Goal: Task Accomplishment & Management: Use online tool/utility

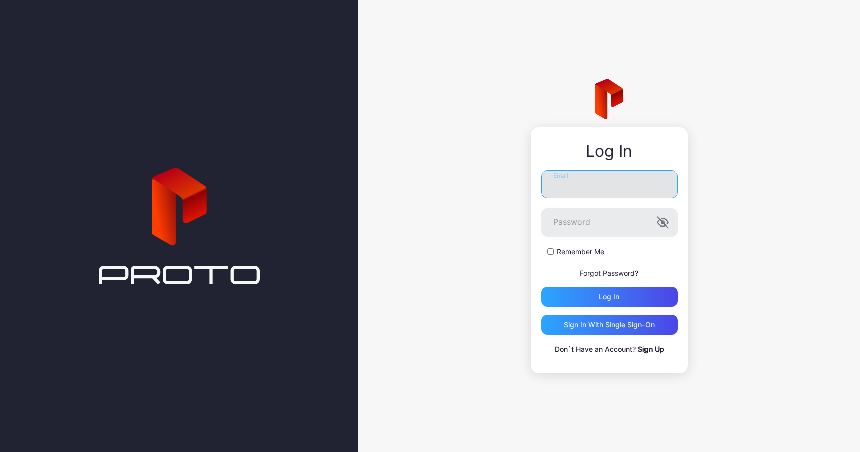
click at [582, 184] on input "Email" at bounding box center [609, 184] width 137 height 28
type input "**********"
click at [541, 287] on button "Log in" at bounding box center [609, 297] width 137 height 20
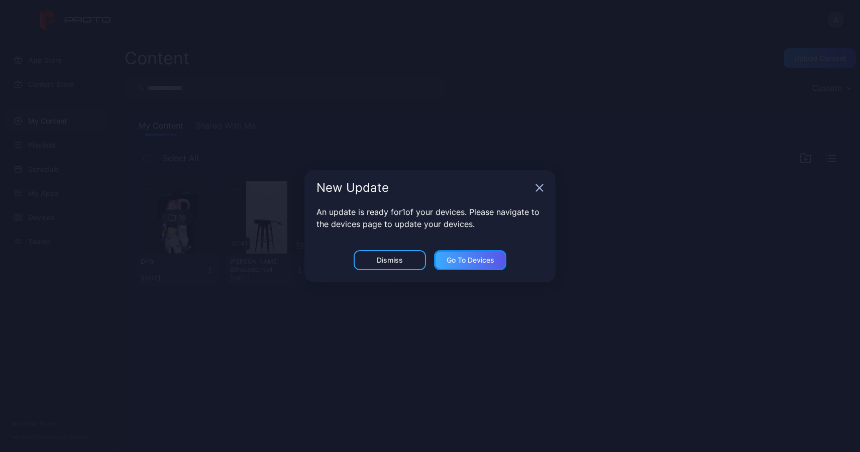
click at [474, 260] on div "Go to devices" at bounding box center [471, 260] width 48 height 8
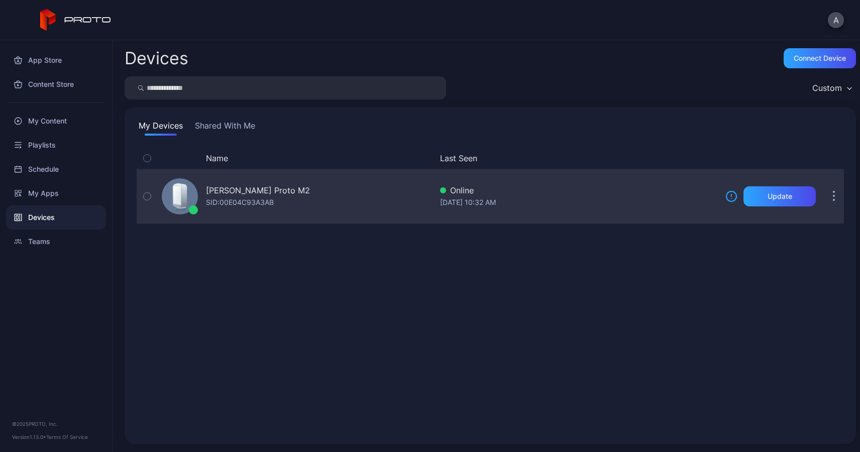
click at [148, 195] on icon "button" at bounding box center [147, 196] width 7 height 11
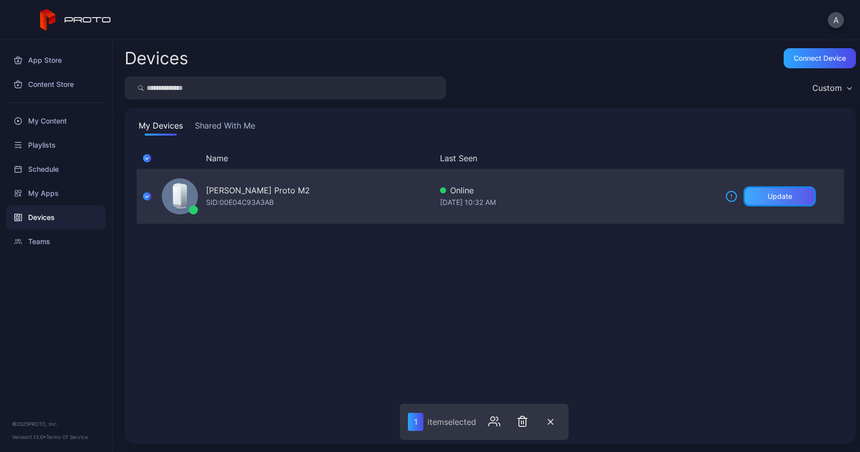
click at [768, 199] on div "Update" at bounding box center [780, 196] width 25 height 8
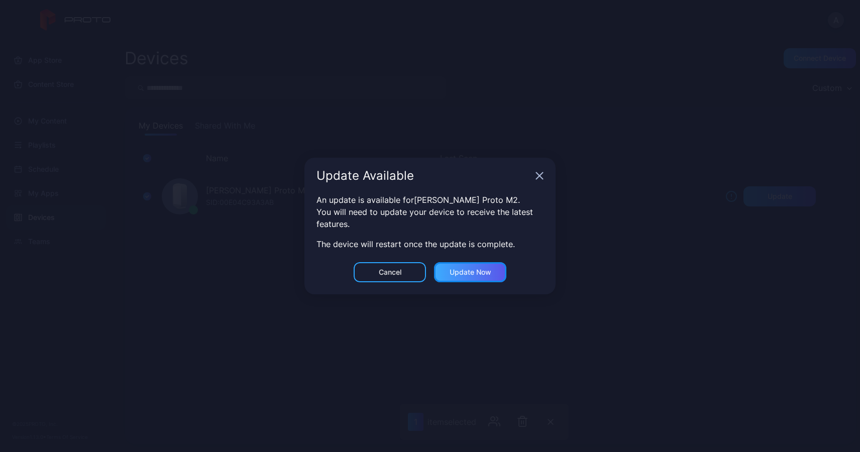
click at [484, 273] on div "Update now" at bounding box center [471, 272] width 42 height 8
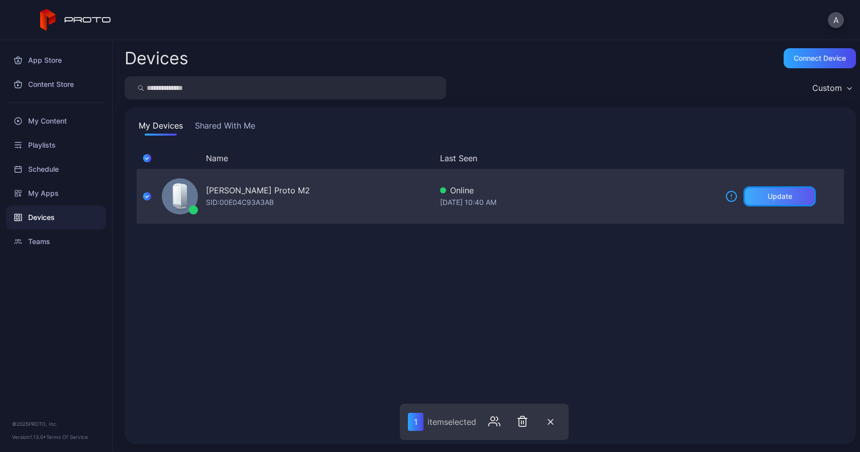
click at [768, 192] on div "Update" at bounding box center [780, 196] width 25 height 8
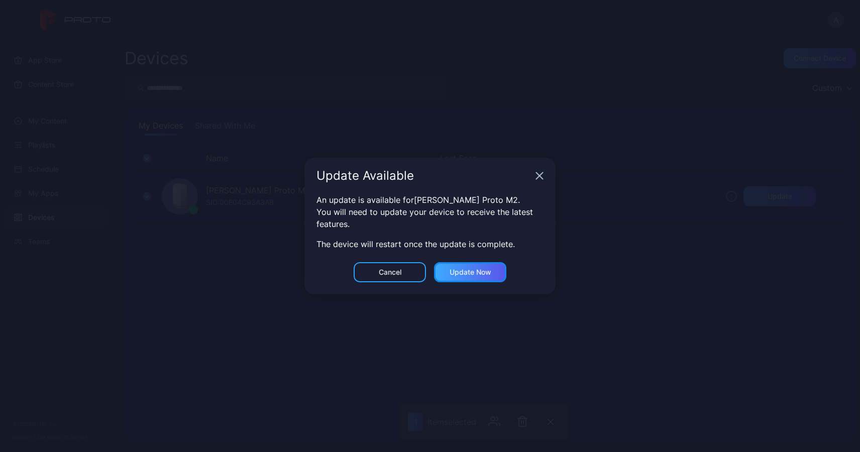
click at [474, 273] on div "Update now" at bounding box center [471, 272] width 42 height 8
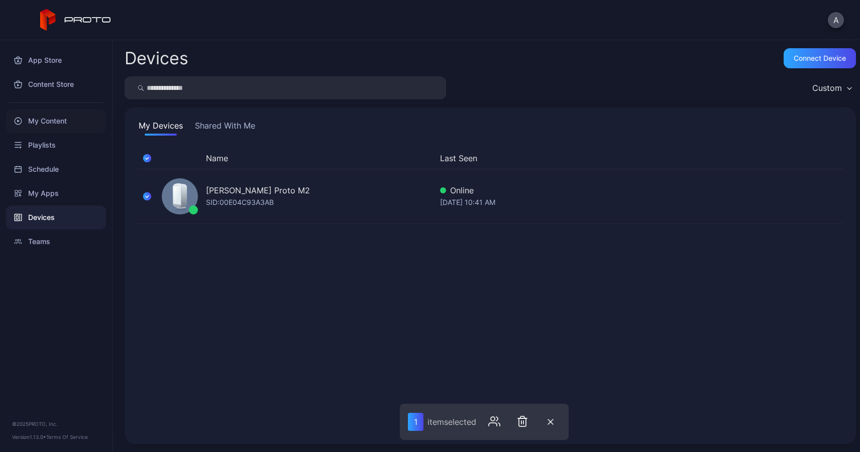
click at [51, 120] on div "My Content" at bounding box center [56, 121] width 100 height 24
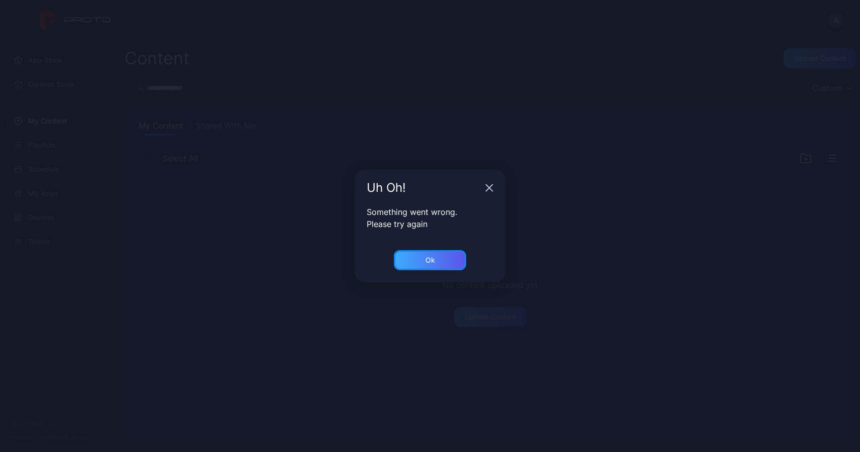
click at [427, 260] on div "Ok" at bounding box center [431, 260] width 10 height 8
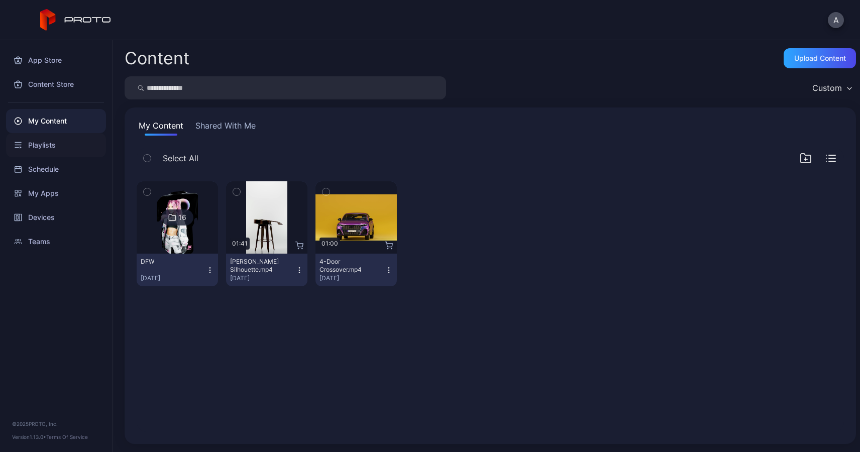
click at [46, 142] on div "Playlists" at bounding box center [56, 145] width 100 height 24
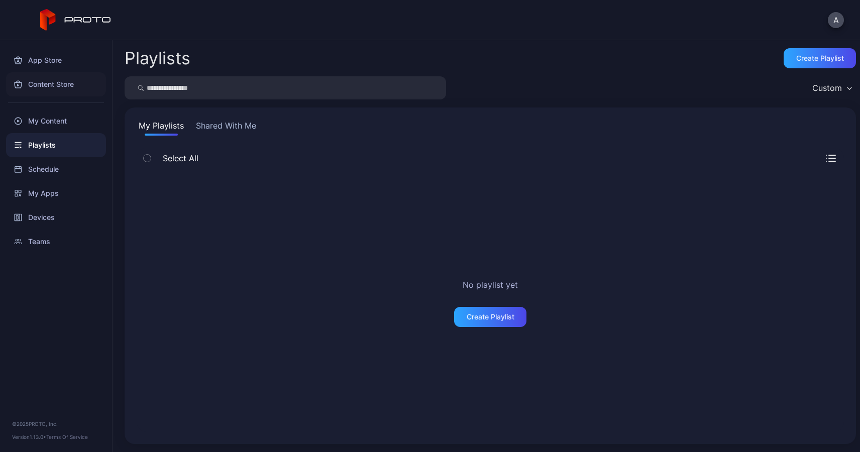
click at [48, 81] on div "Content Store" at bounding box center [56, 84] width 100 height 24
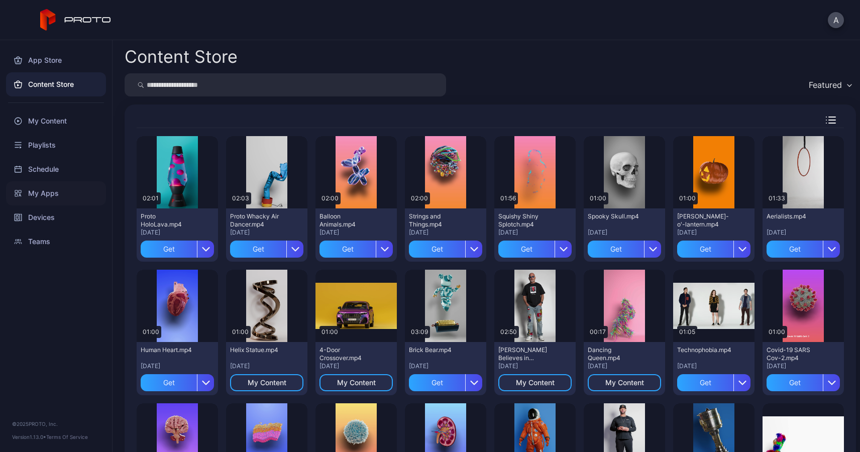
click at [43, 194] on div "My Apps" at bounding box center [56, 193] width 100 height 24
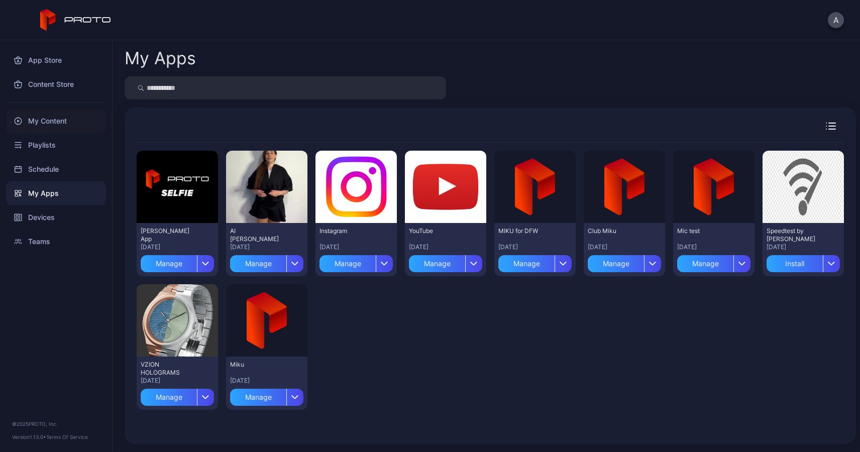
click at [48, 121] on div "My Content" at bounding box center [56, 121] width 100 height 24
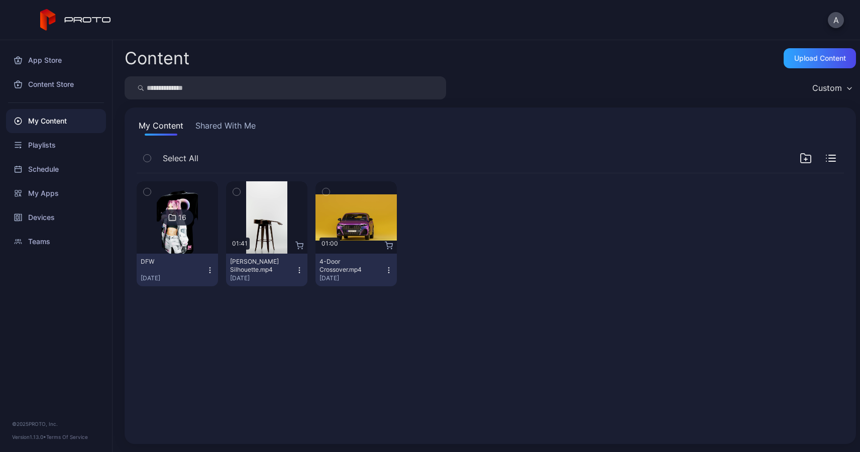
click at [188, 241] on img at bounding box center [177, 217] width 41 height 72
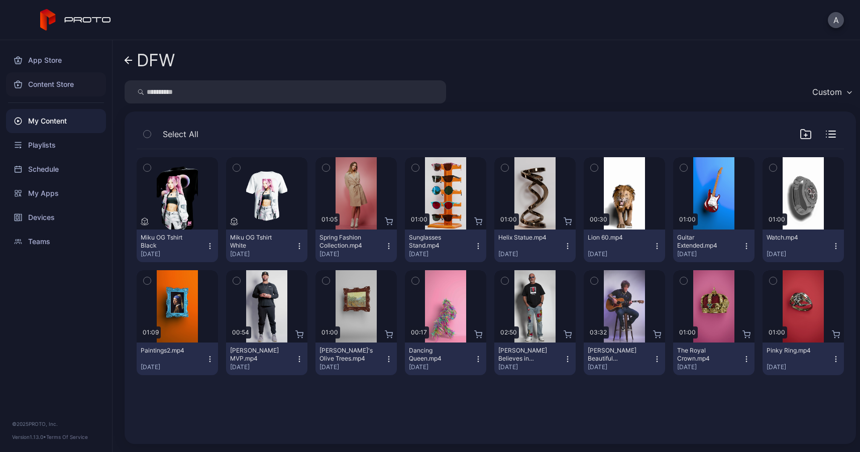
click at [51, 87] on div "Content Store" at bounding box center [56, 84] width 100 height 24
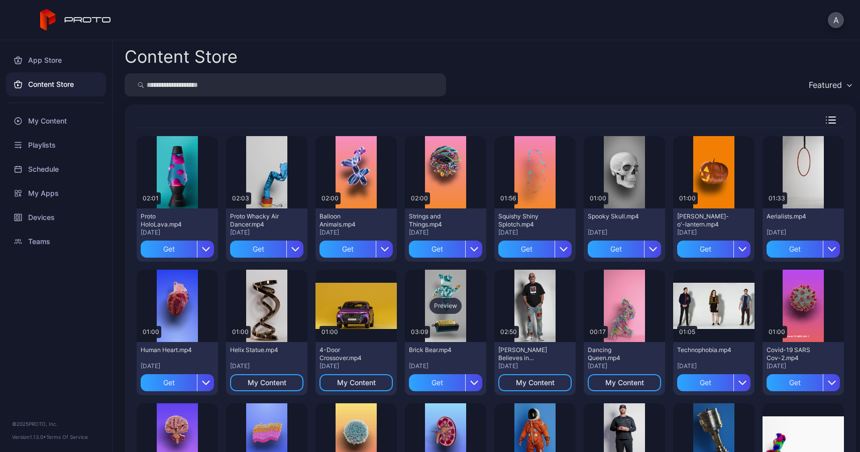
click at [430, 312] on div "Preview" at bounding box center [446, 306] width 32 height 16
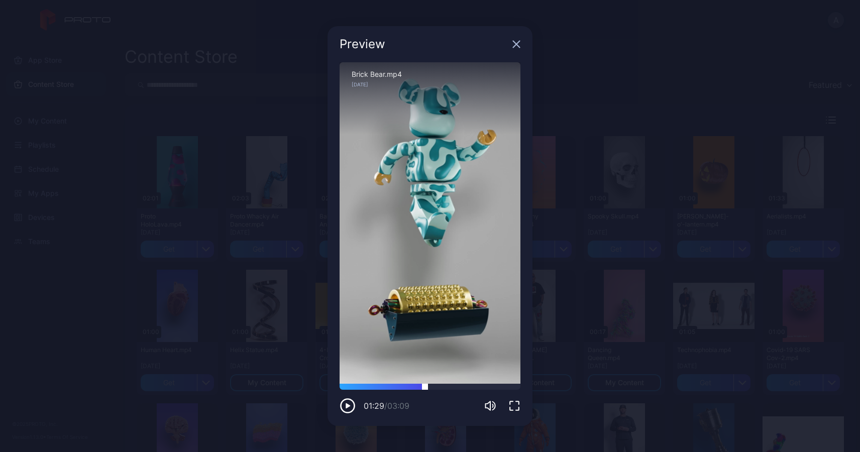
click at [425, 384] on div at bounding box center [430, 387] width 181 height 6
click at [461, 384] on div at bounding box center [430, 387] width 181 height 6
click at [493, 385] on div at bounding box center [430, 387] width 181 height 6
click at [516, 45] on icon "button" at bounding box center [517, 44] width 7 height 7
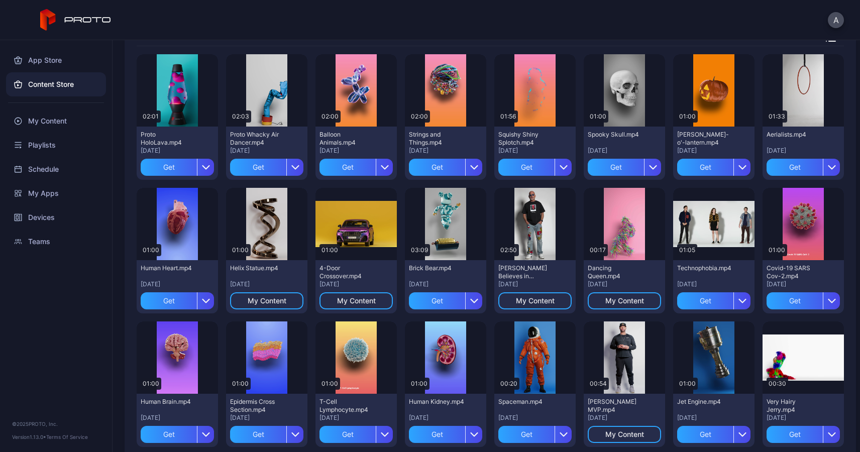
scroll to position [82, 0]
click at [433, 300] on div "Get" at bounding box center [437, 300] width 56 height 17
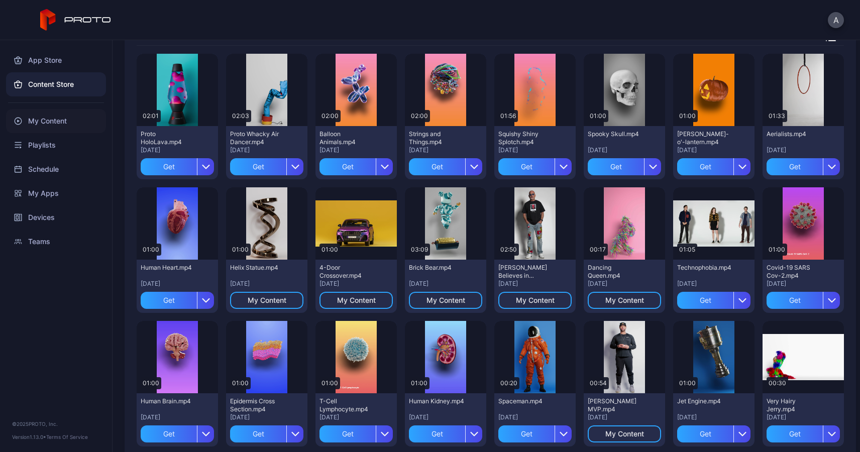
click at [52, 121] on div "My Content" at bounding box center [56, 121] width 100 height 24
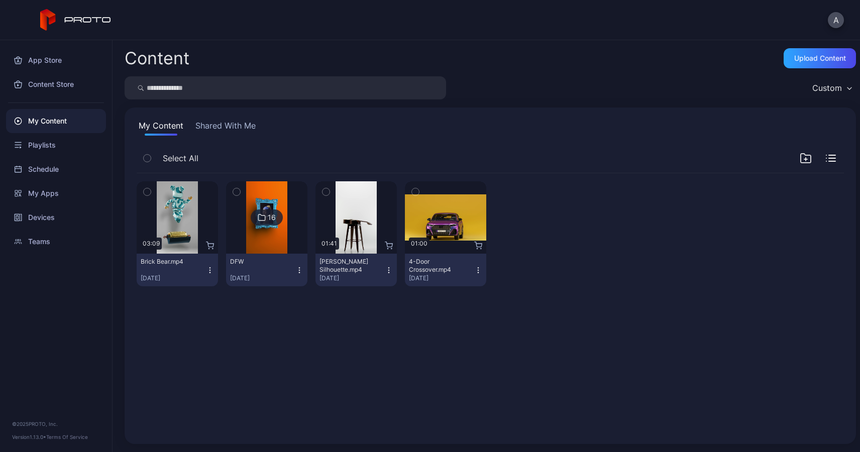
click at [276, 240] on img at bounding box center [266, 217] width 41 height 72
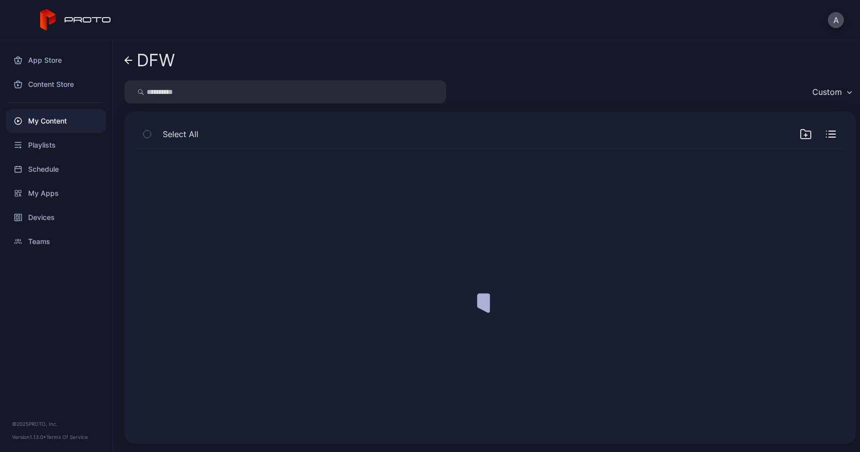
click at [276, 240] on div at bounding box center [491, 290] width 724 height 299
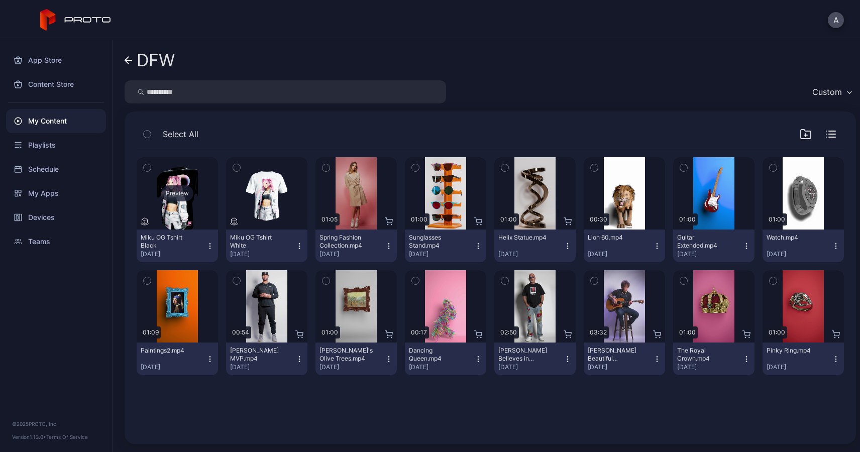
click at [182, 203] on div "Preview" at bounding box center [177, 193] width 81 height 72
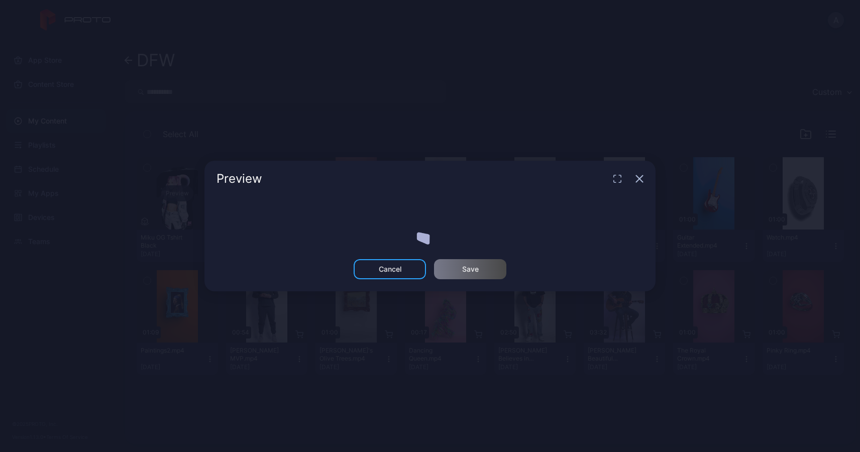
click at [182, 203] on div "Preview Cancel Save" at bounding box center [430, 226] width 860 height 452
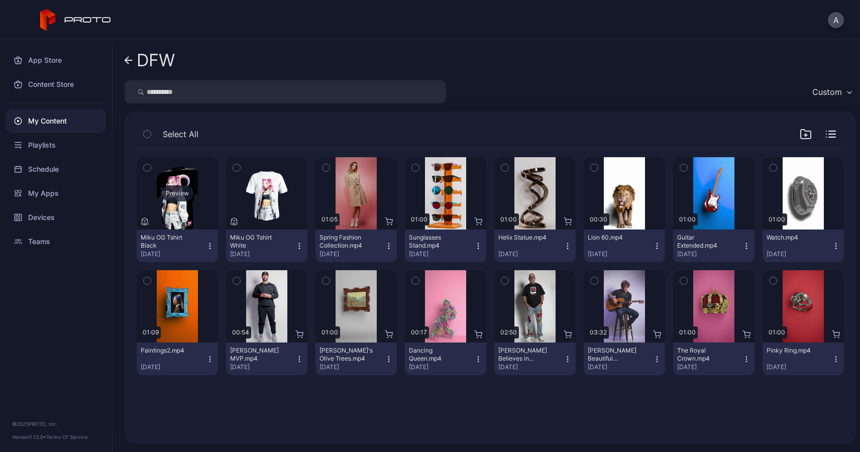
click at [182, 203] on div "Preview" at bounding box center [177, 193] width 81 height 72
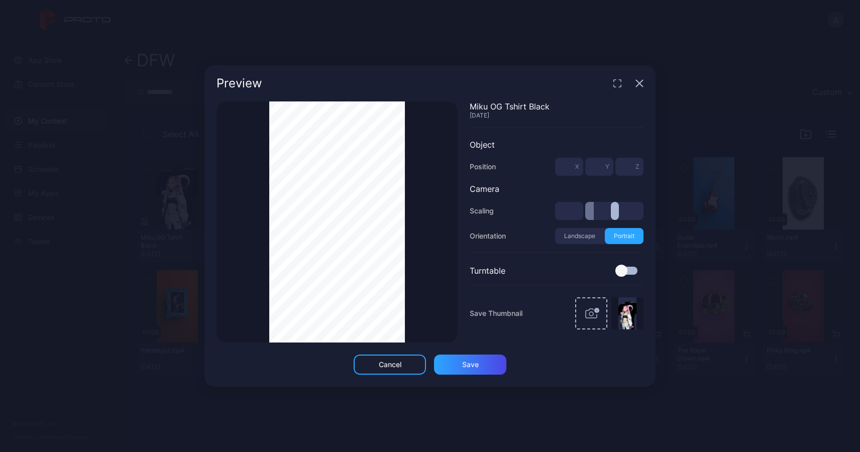
click at [627, 271] on div at bounding box center [622, 271] width 12 height 12
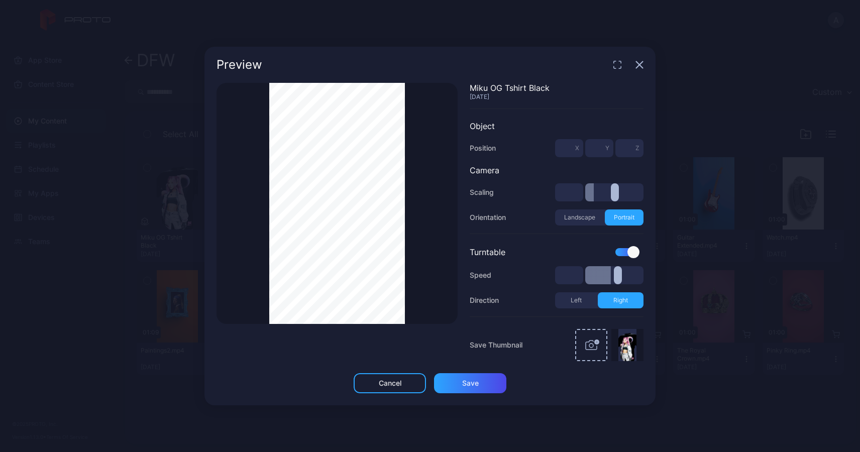
type input "****"
drag, startPoint x: 612, startPoint y: 275, endPoint x: 603, endPoint y: 275, distance: 9.0
type input "****"
click at [603, 275] on input "range" at bounding box center [614, 275] width 58 height 18
type input "***"
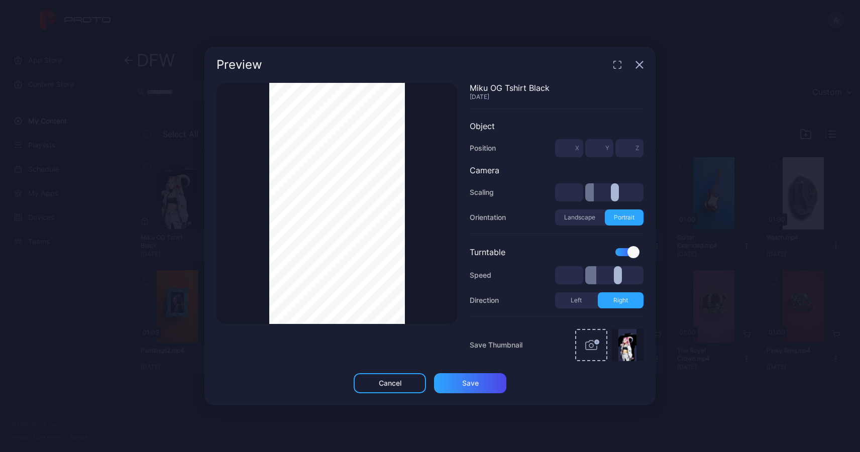
type input "***"
click at [598, 275] on input "range" at bounding box center [614, 275] width 58 height 18
click at [576, 151] on span "X" at bounding box center [577, 148] width 4 height 8
click at [574, 149] on input "*" at bounding box center [569, 148] width 28 height 18
type input "*"
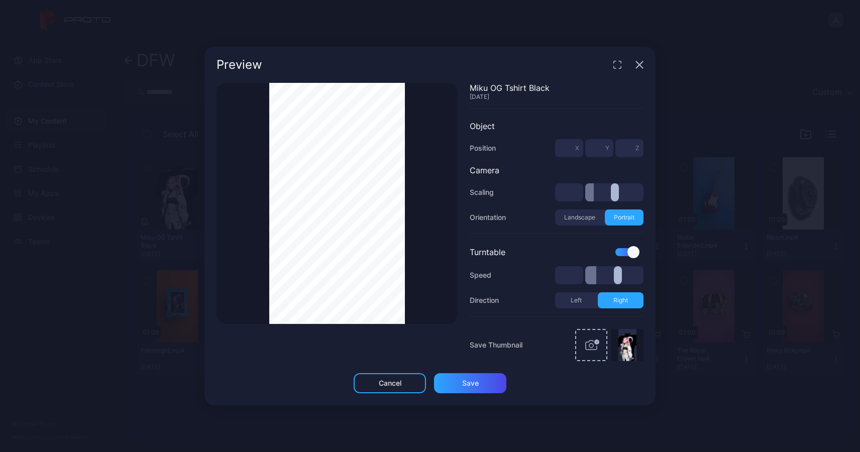
type input "*"
click at [604, 148] on input "*" at bounding box center [599, 148] width 28 height 18
type input "**"
click at [488, 384] on div "Save" at bounding box center [470, 383] width 72 height 20
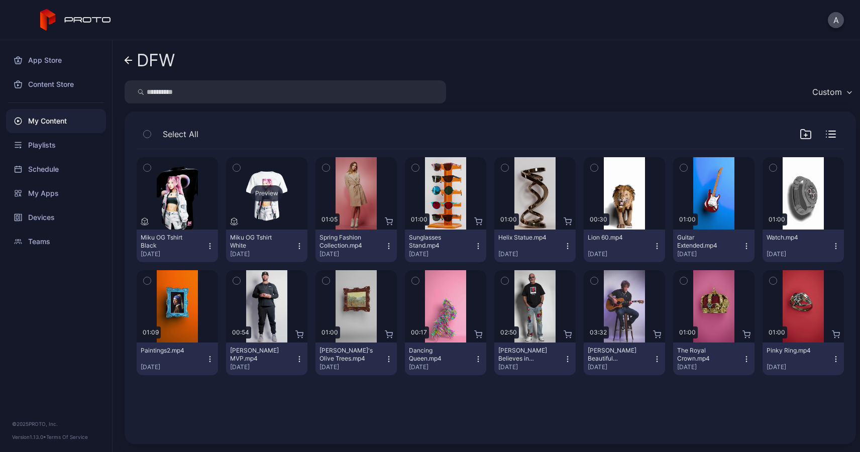
click at [269, 194] on div "Preview" at bounding box center [267, 193] width 32 height 16
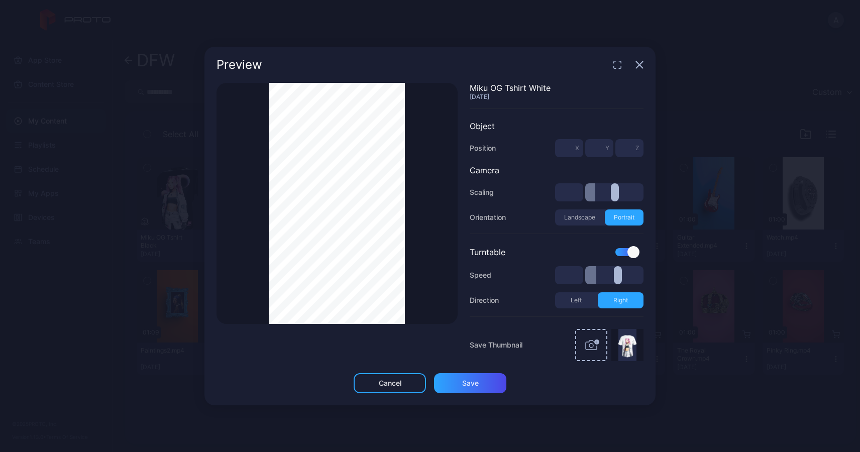
click at [641, 63] on icon "button" at bounding box center [640, 65] width 7 height 7
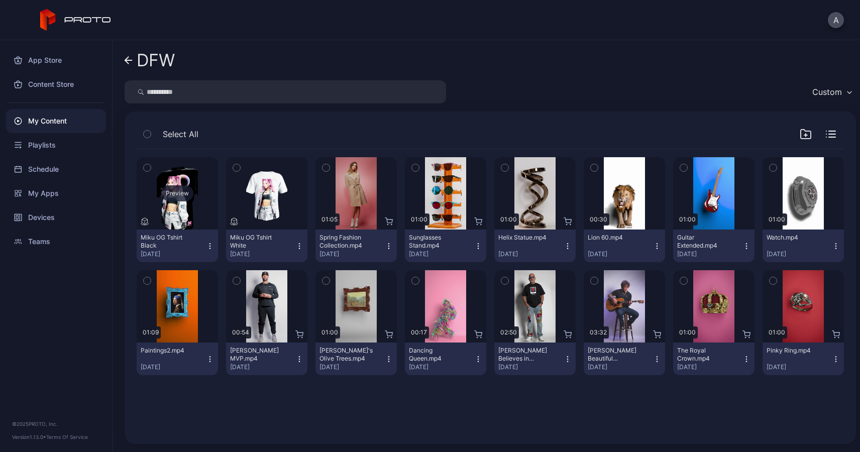
click at [190, 188] on div "Preview" at bounding box center [177, 193] width 32 height 16
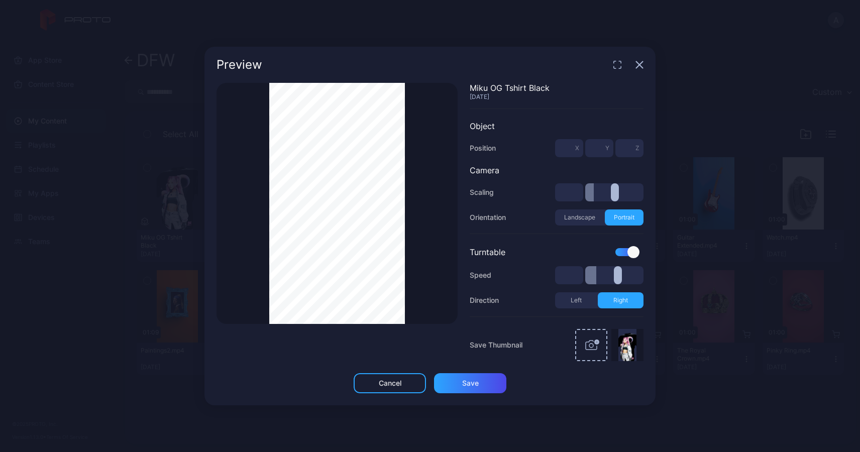
type input "***"
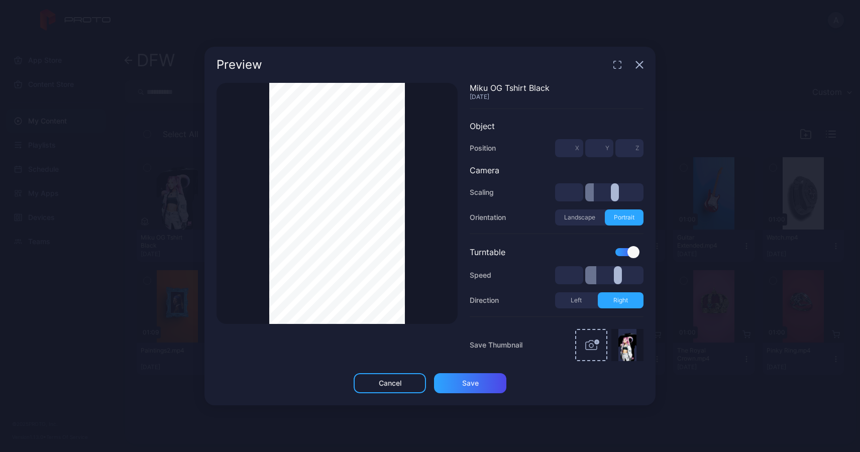
type input "***"
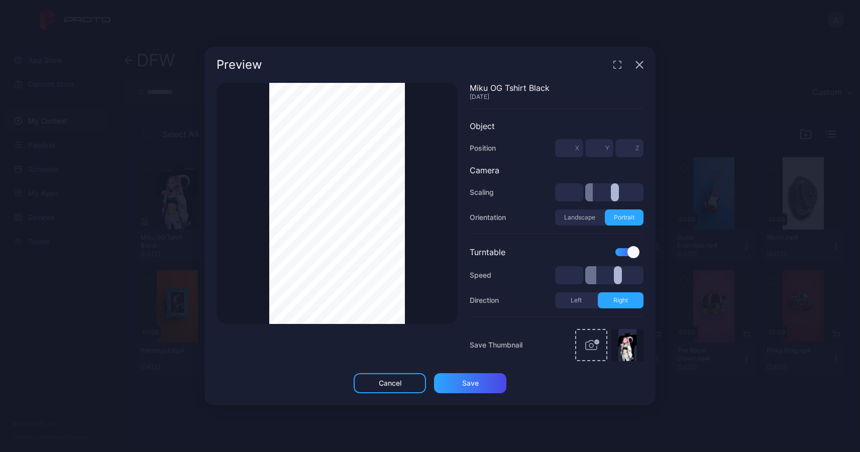
type input "***"
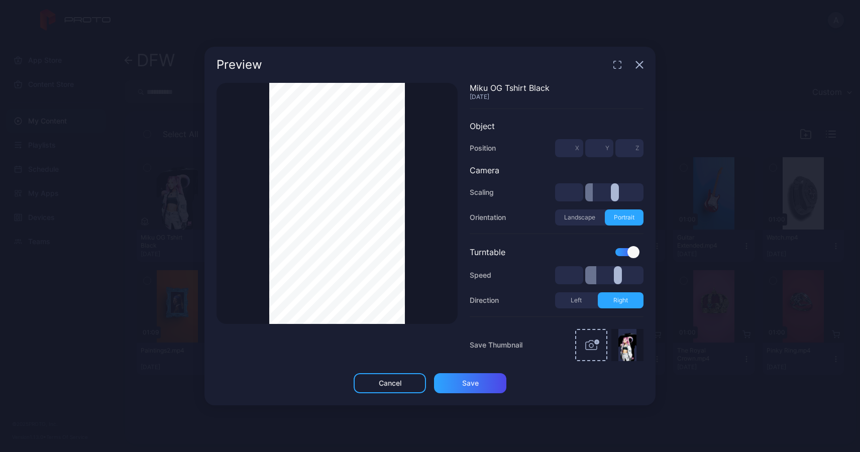
type input "***"
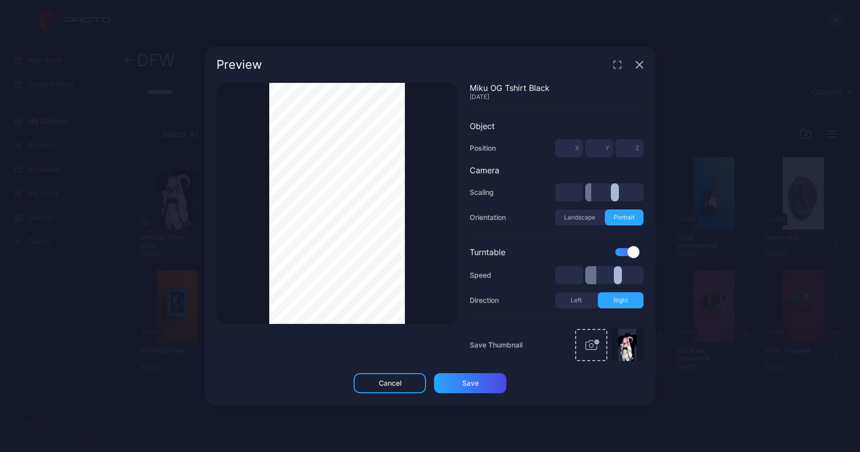
type input "***"
type input "*"
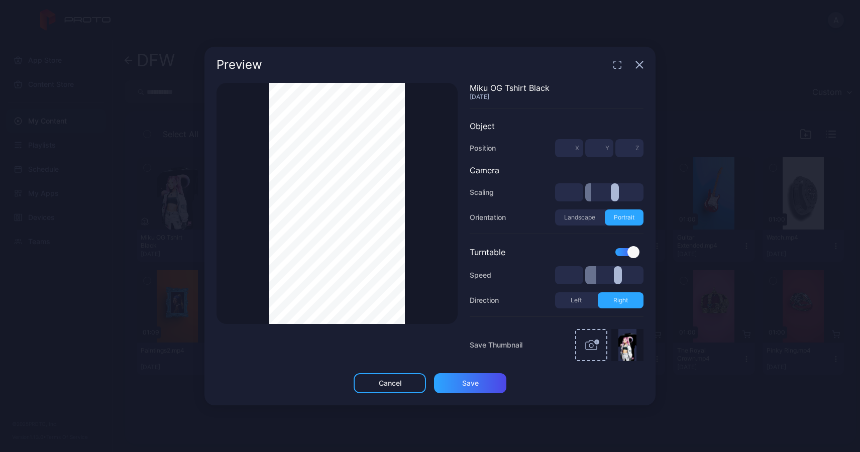
type input "*"
type input "***"
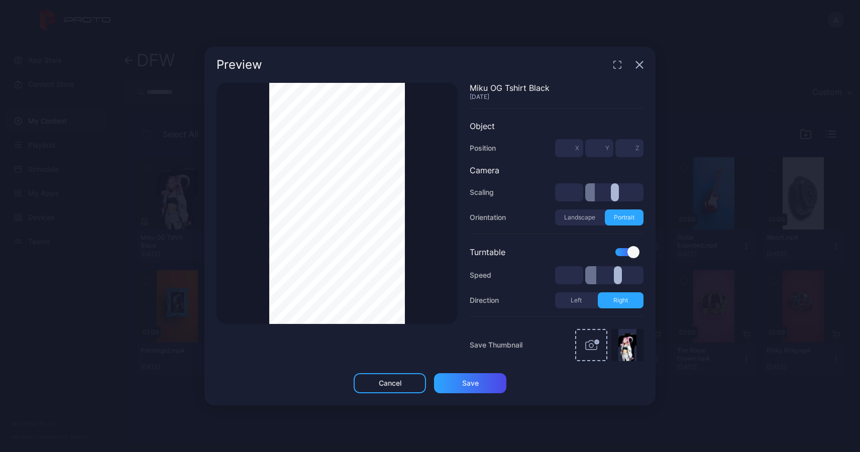
type input "***"
click at [595, 196] on input "range" at bounding box center [614, 192] width 58 height 18
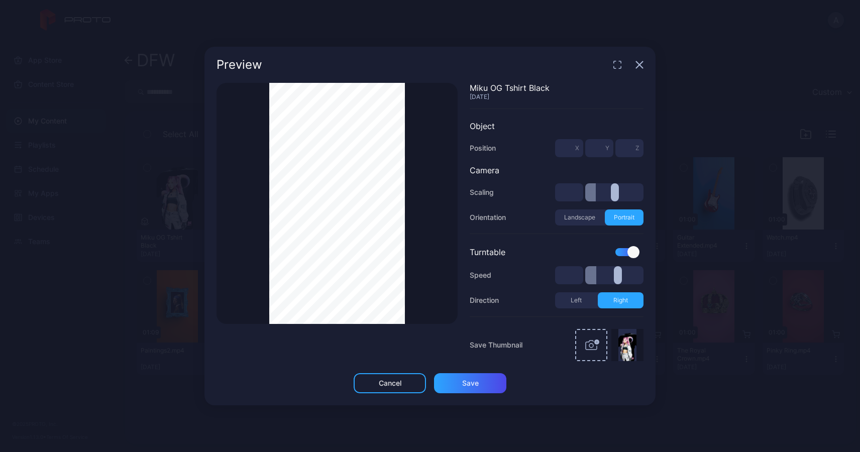
click at [605, 149] on input "**" at bounding box center [599, 148] width 28 height 18
type input "*"
type input "***"
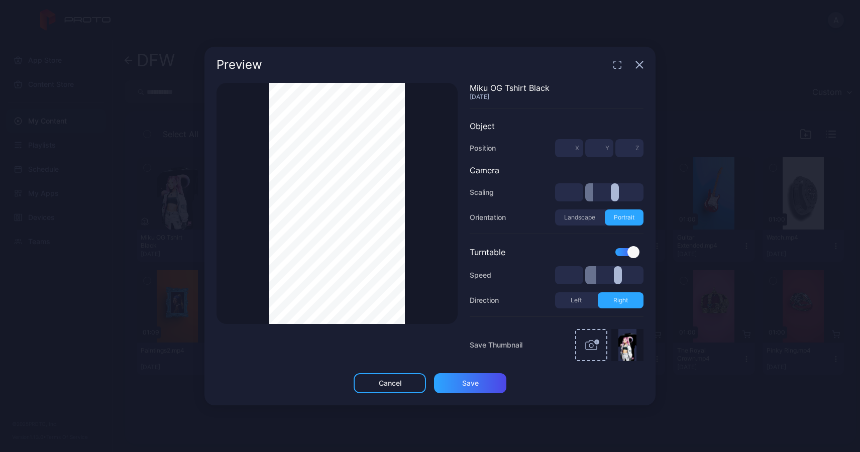
type input "***"
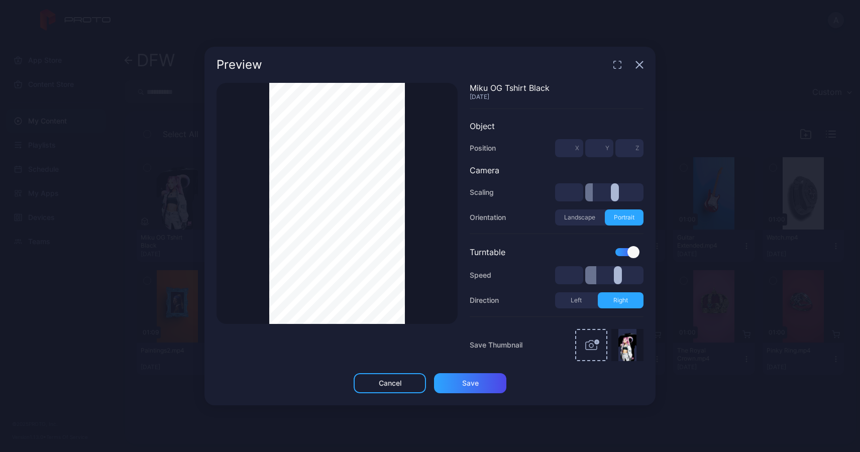
type input "***"
type input "*"
type input "***"
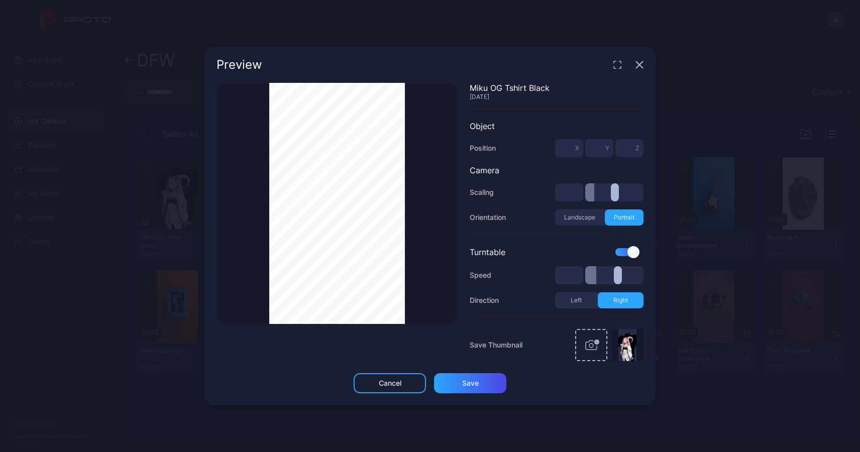
type input "***"
click at [595, 194] on input "range" at bounding box center [614, 192] width 58 height 18
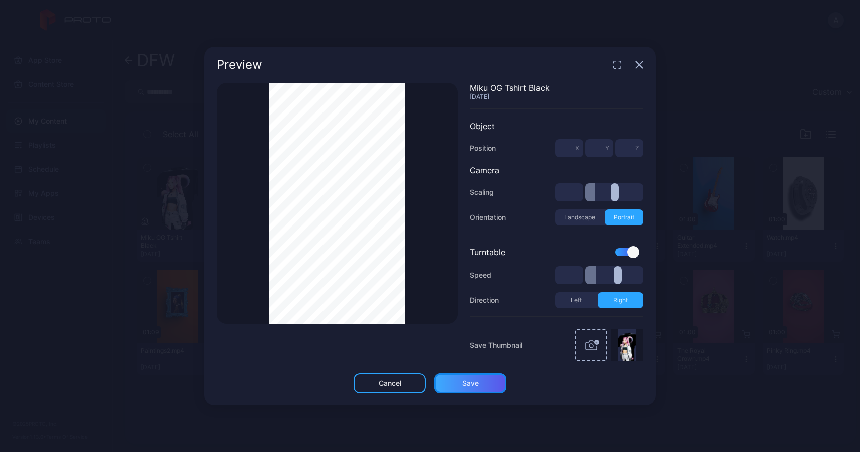
click at [481, 385] on div "Save" at bounding box center [470, 383] width 72 height 20
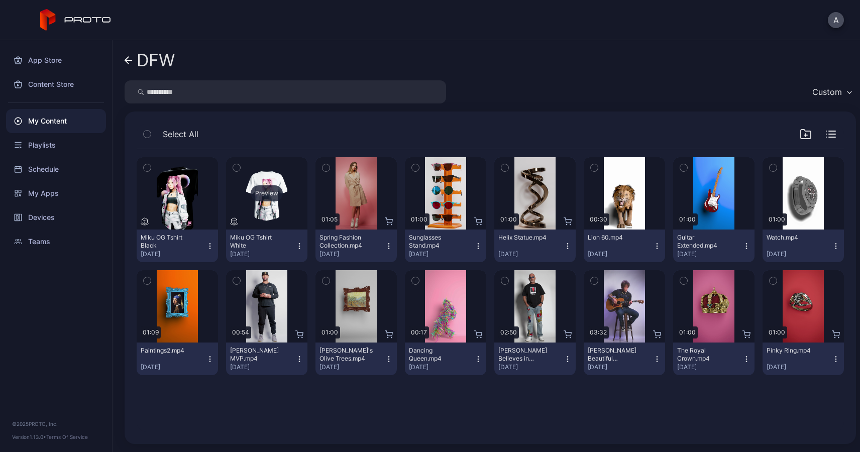
click at [269, 205] on div "Preview" at bounding box center [266, 193] width 81 height 72
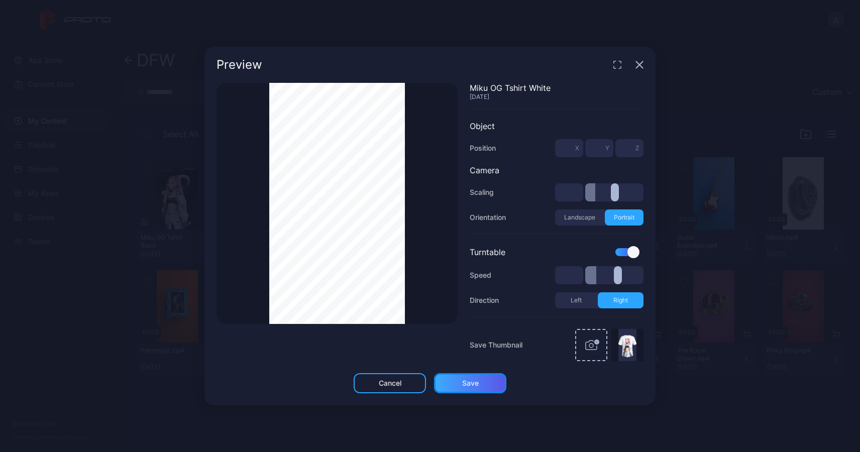
click at [464, 383] on div "Save" at bounding box center [470, 383] width 17 height 8
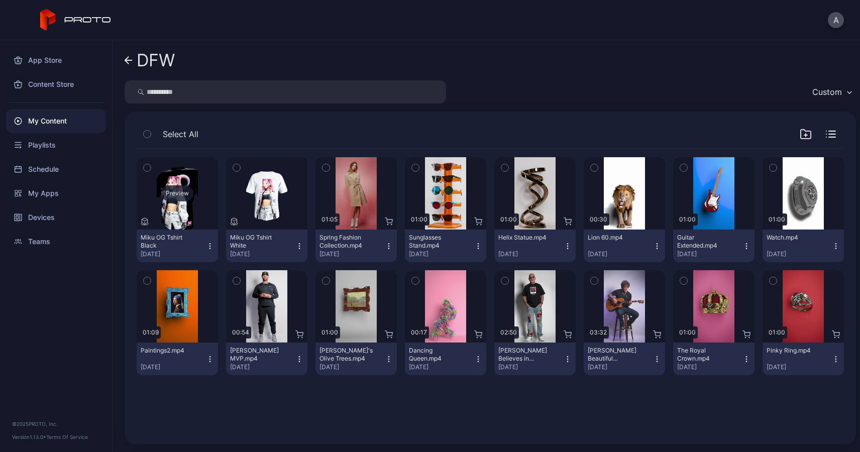
click at [177, 193] on div "Preview" at bounding box center [177, 193] width 32 height 16
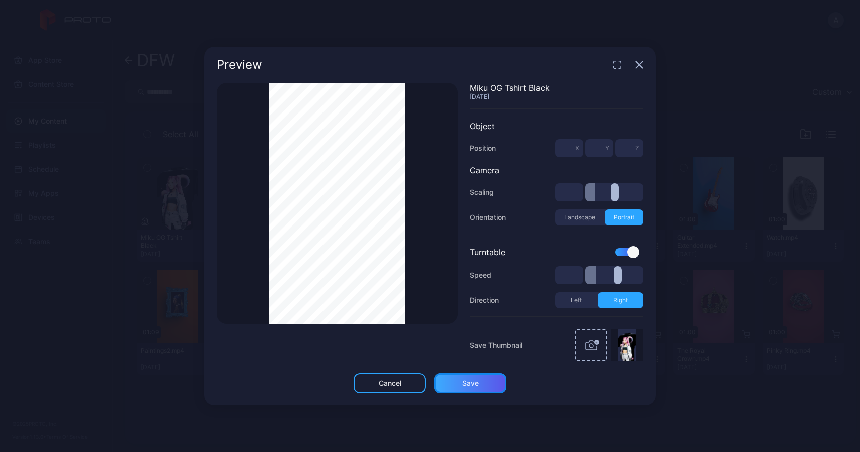
click at [470, 380] on div "Save" at bounding box center [470, 383] width 17 height 8
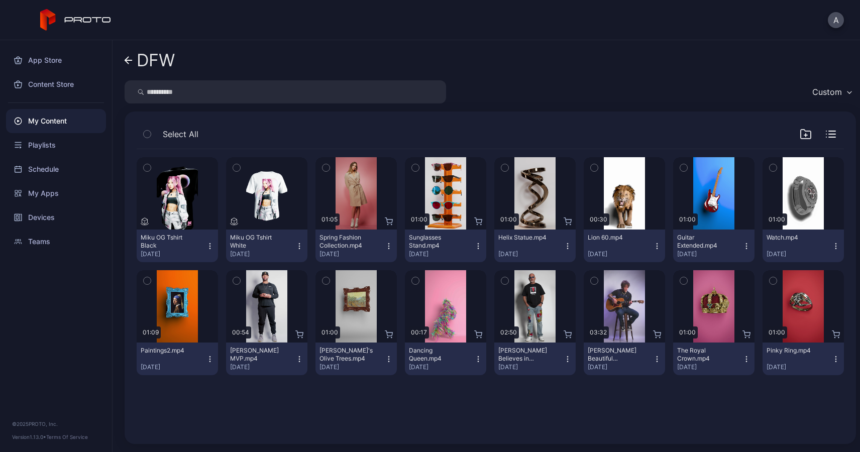
click at [145, 132] on icon "button" at bounding box center [147, 134] width 7 height 11
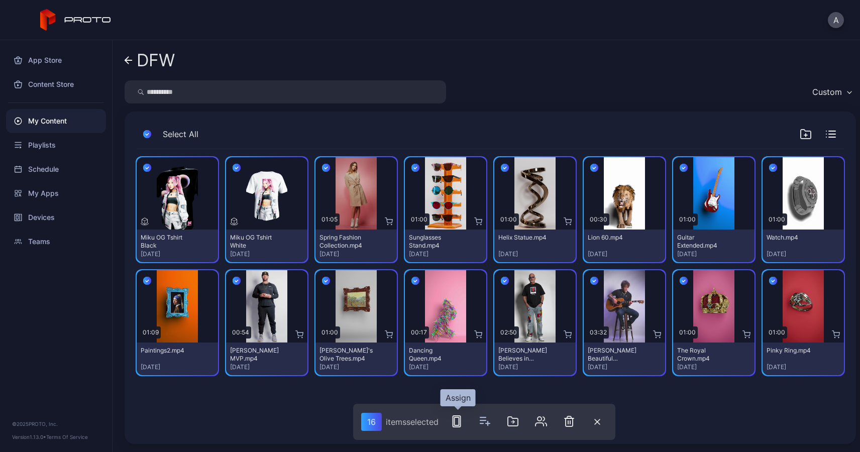
click at [461, 421] on rect "button" at bounding box center [457, 421] width 8 height 11
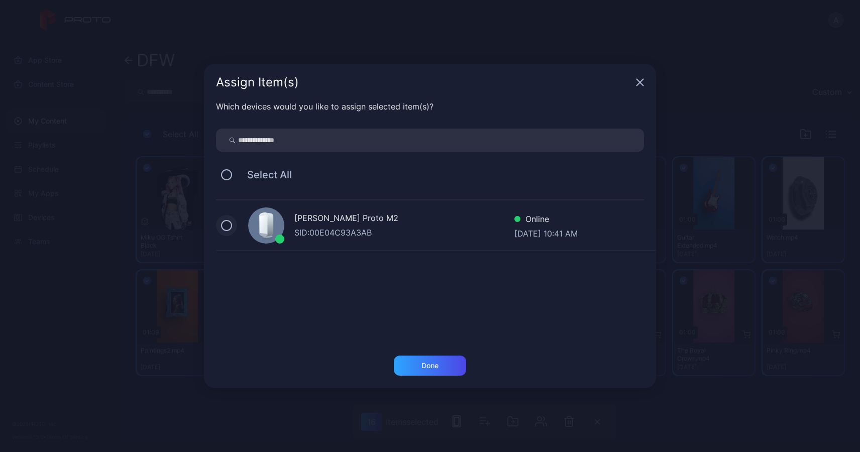
click at [228, 226] on button at bounding box center [226, 225] width 11 height 11
click at [439, 367] on div "Done" at bounding box center [430, 366] width 72 height 20
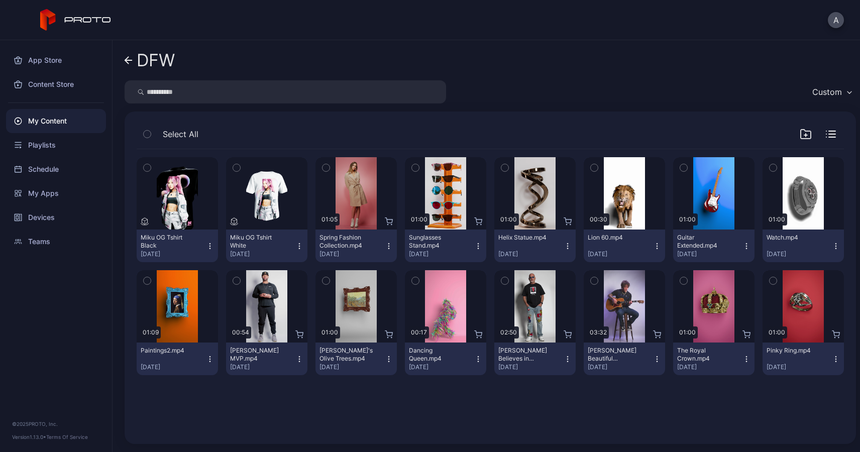
click at [128, 59] on icon at bounding box center [129, 60] width 8 height 9
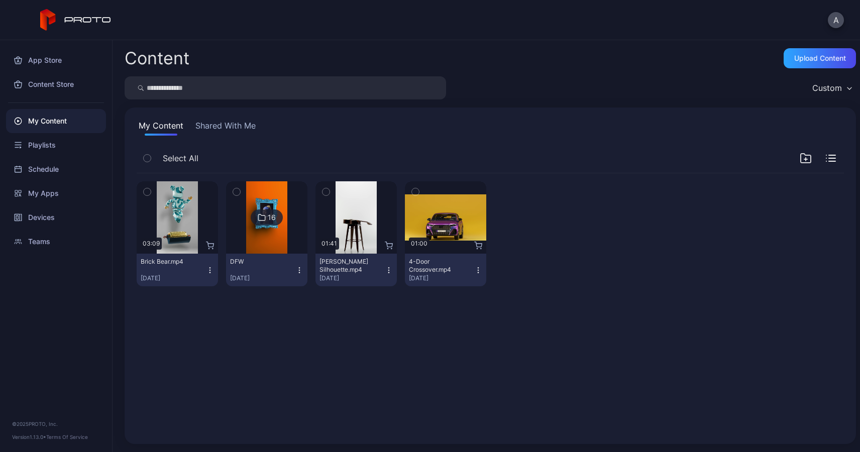
click at [207, 269] on icon "button" at bounding box center [210, 270] width 8 height 8
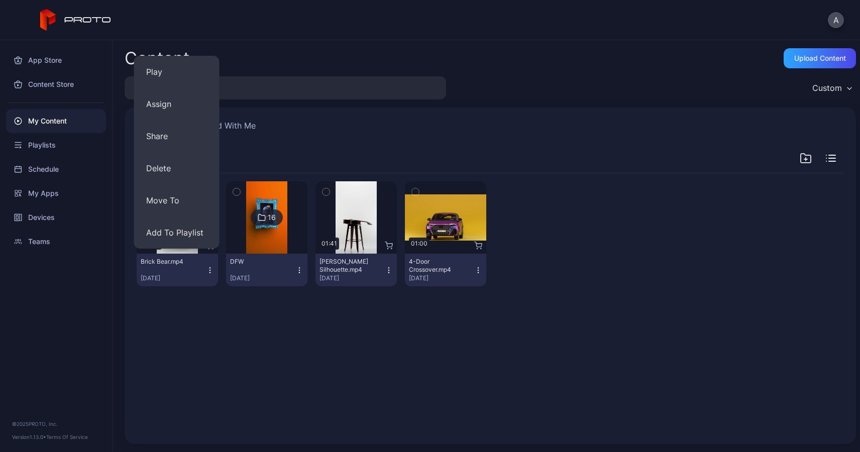
click at [203, 317] on div "Preview 03:09 Brick Bear.mp4 [DATE] 16 DFW [DATE] Preview 01:41 [PERSON_NAME] S…" at bounding box center [491, 302] width 724 height 275
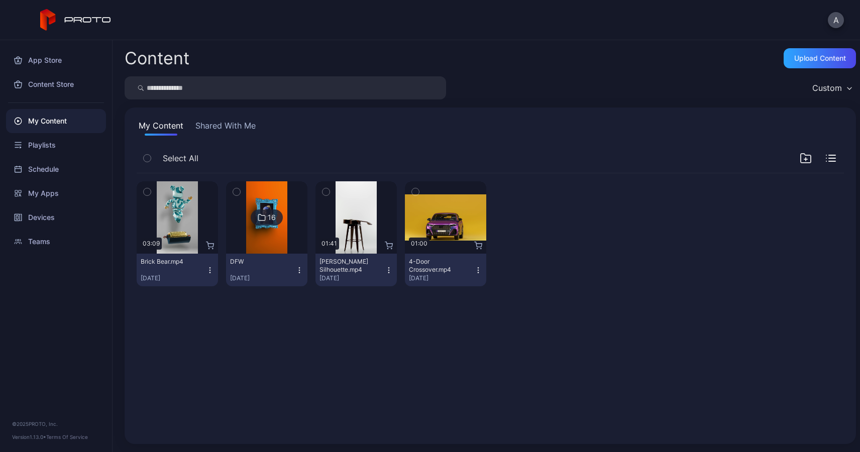
click at [218, 124] on button "Shared With Me" at bounding box center [225, 128] width 64 height 16
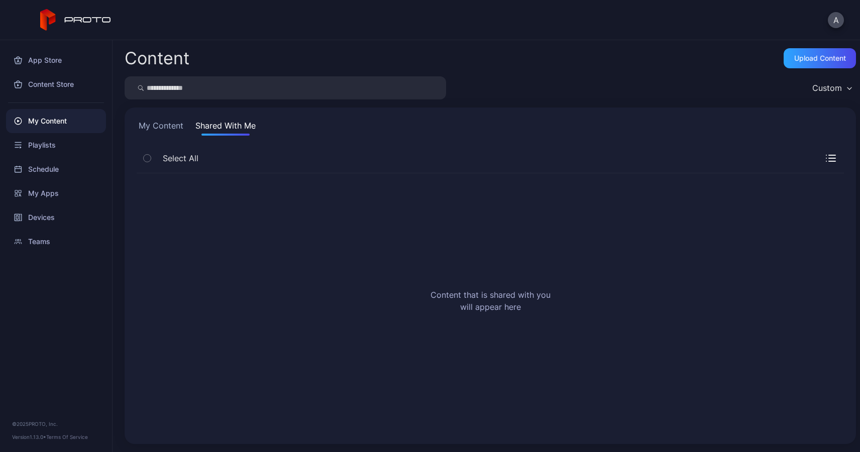
click at [157, 123] on button "My Content" at bounding box center [161, 128] width 49 height 16
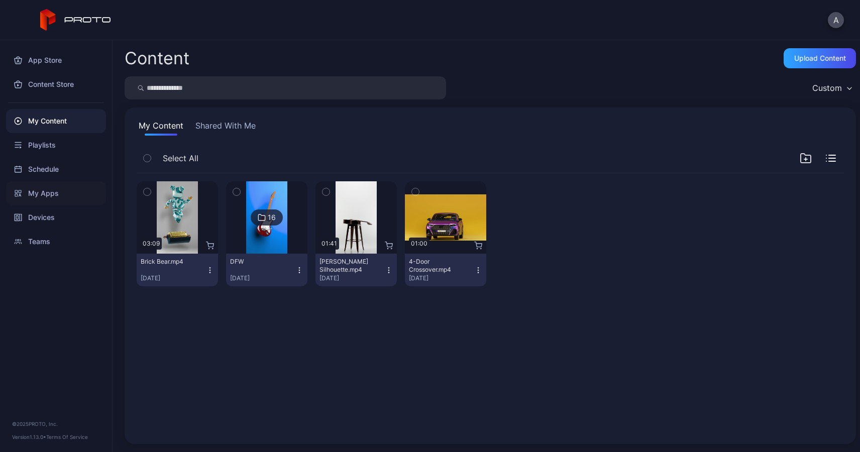
click at [35, 191] on div "My Apps" at bounding box center [56, 193] width 100 height 24
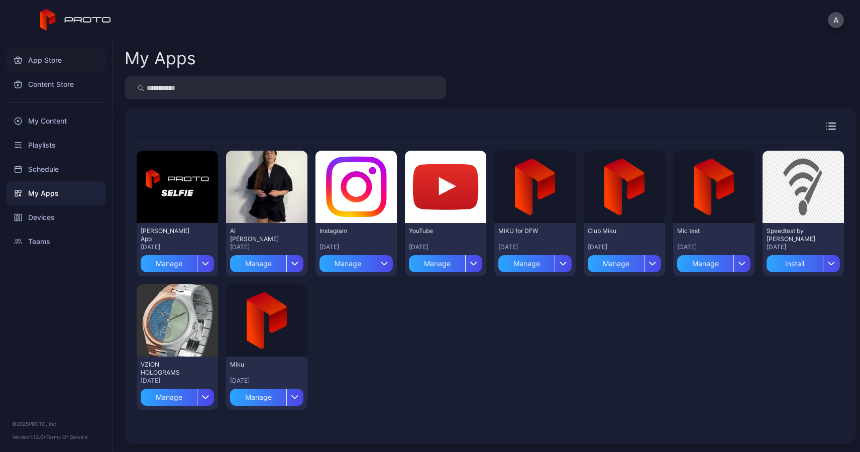
click at [38, 60] on div "App Store" at bounding box center [56, 60] width 100 height 24
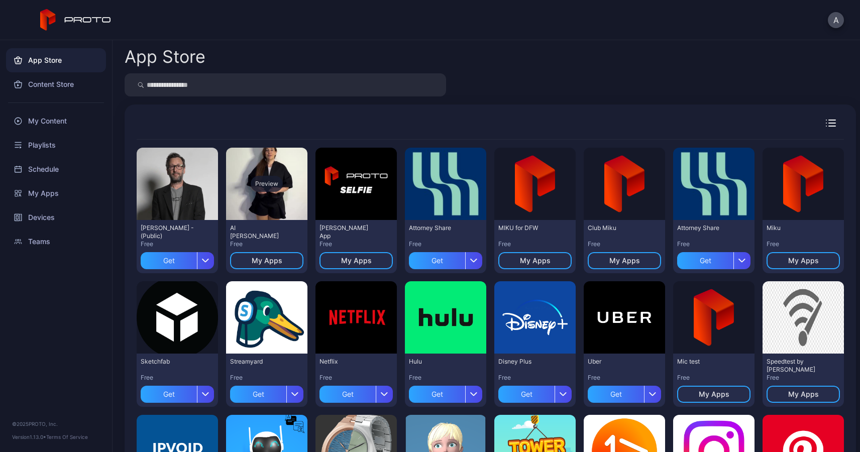
click at [265, 185] on div "Preview" at bounding box center [267, 184] width 32 height 16
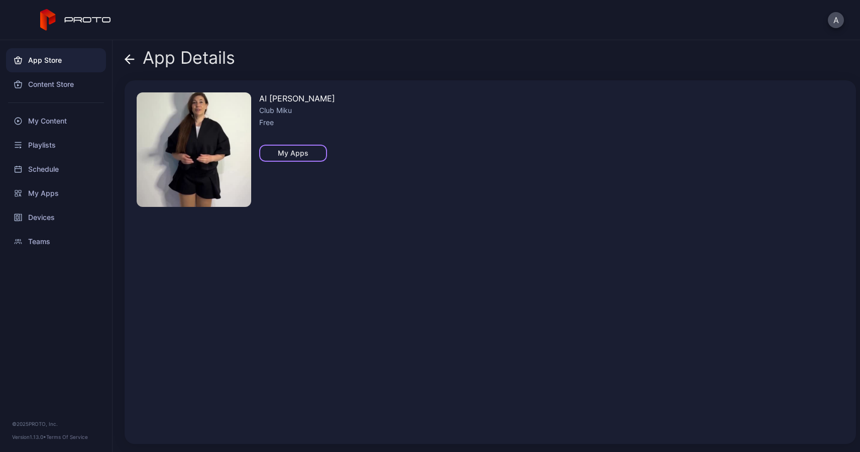
click at [290, 152] on div "My Apps" at bounding box center [293, 153] width 31 height 8
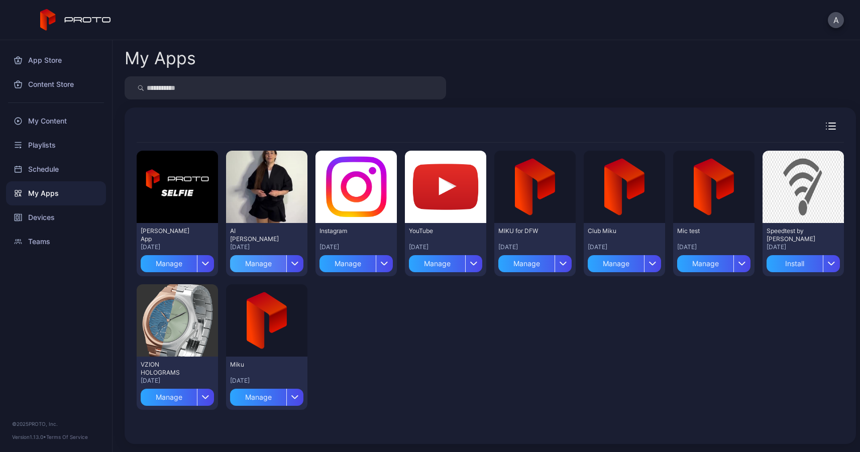
click at [263, 265] on div "Manage" at bounding box center [258, 263] width 56 height 17
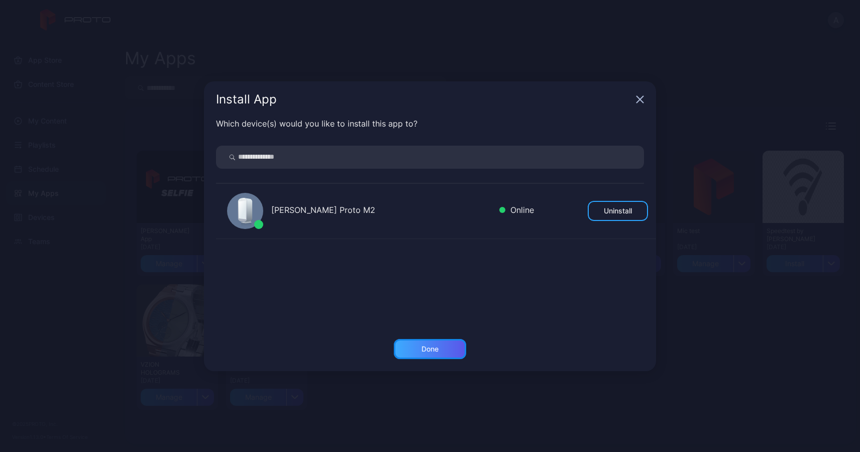
click at [426, 350] on div "Done" at bounding box center [430, 349] width 17 height 8
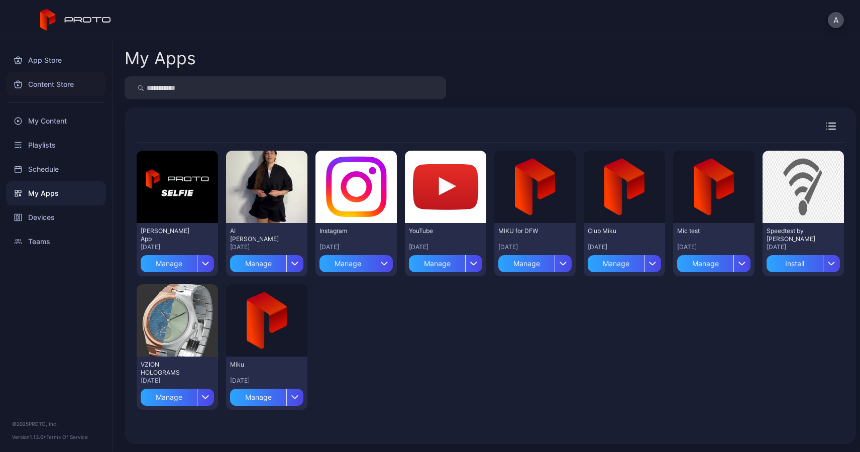
click at [47, 85] on div "Content Store" at bounding box center [56, 84] width 100 height 24
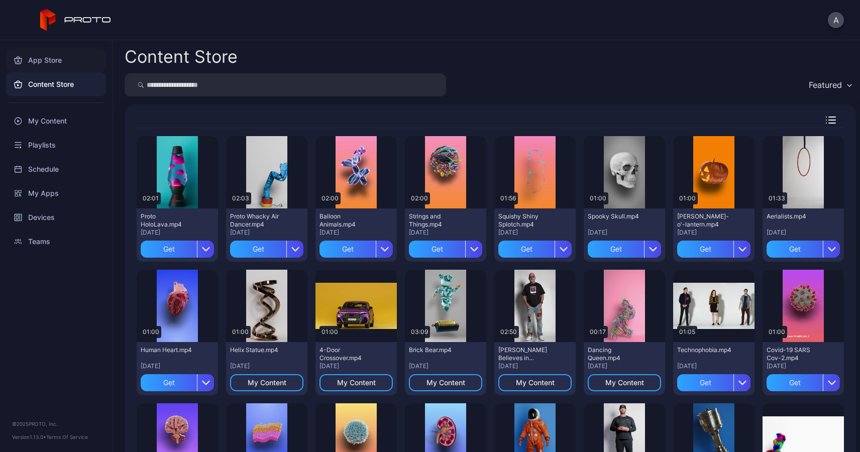
click at [46, 59] on div "App Store" at bounding box center [56, 60] width 100 height 24
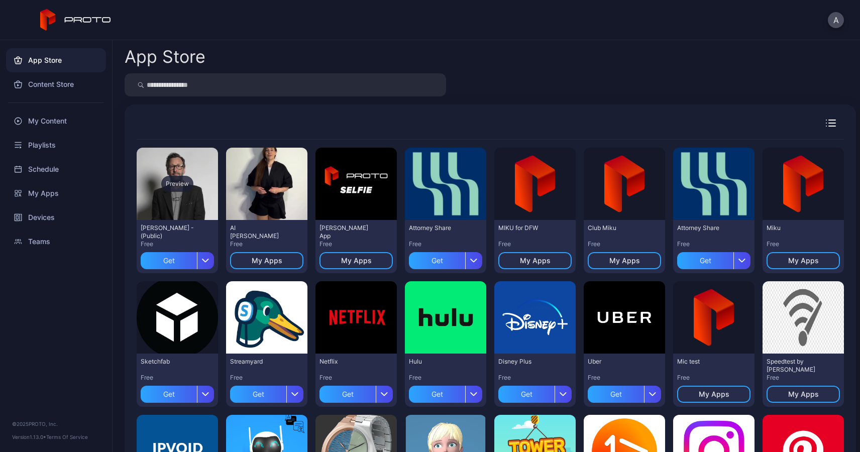
click at [183, 206] on div "Preview" at bounding box center [177, 184] width 81 height 72
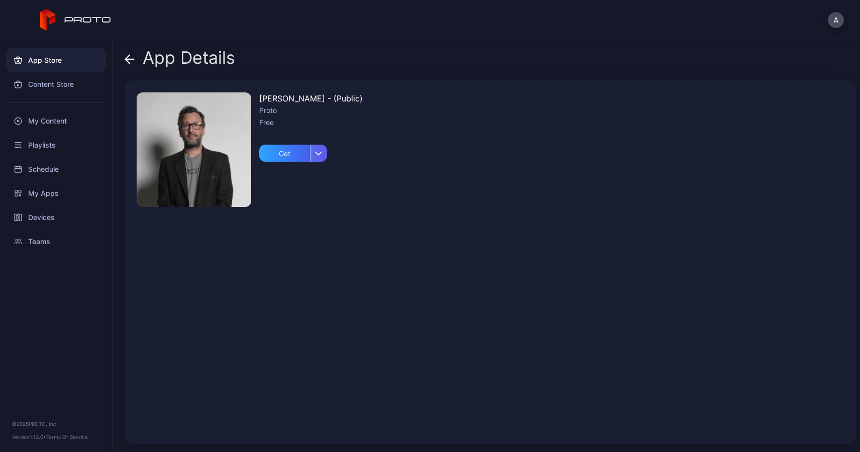
click at [319, 156] on div "button" at bounding box center [318, 153] width 17 height 17
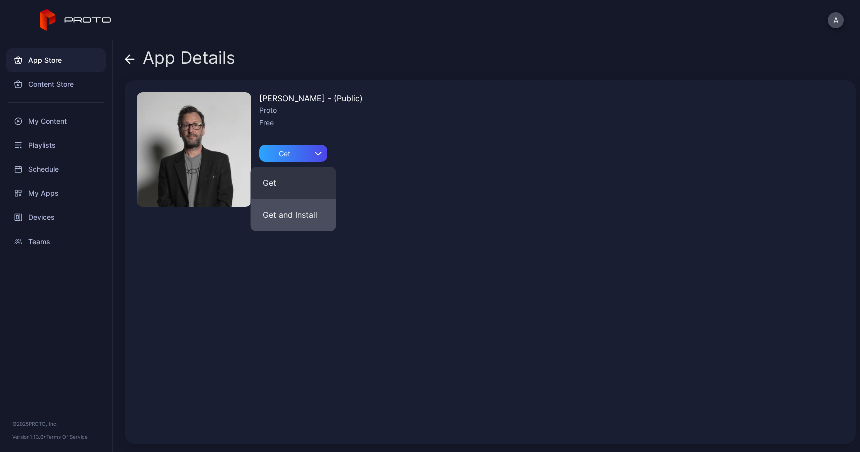
click at [293, 215] on button "Get and Install" at bounding box center [293, 215] width 85 height 32
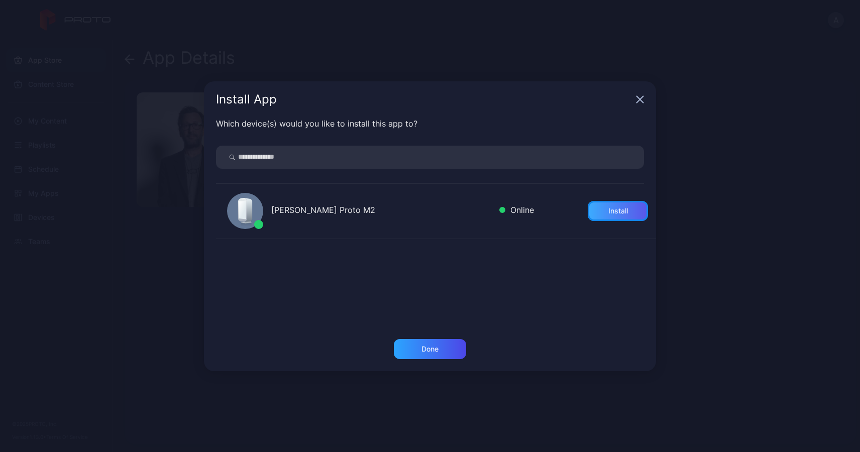
click at [601, 206] on div "Install" at bounding box center [618, 211] width 60 height 20
click at [432, 349] on div "Done" at bounding box center [430, 349] width 17 height 8
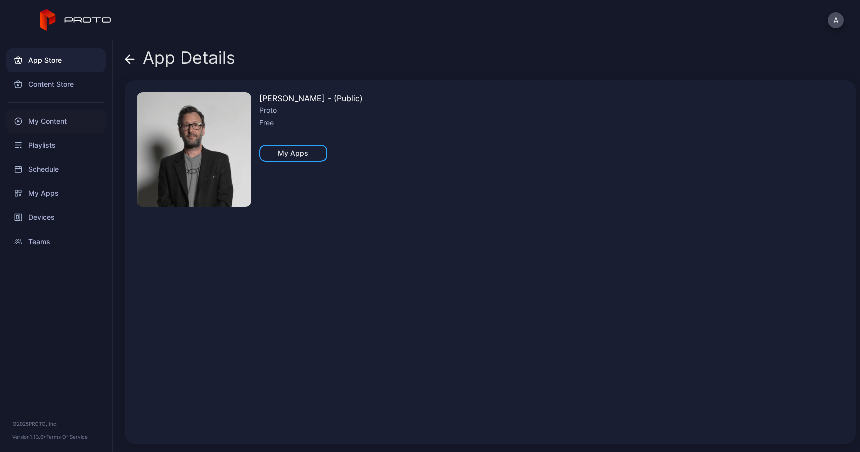
click at [43, 121] on div "My Content" at bounding box center [56, 121] width 100 height 24
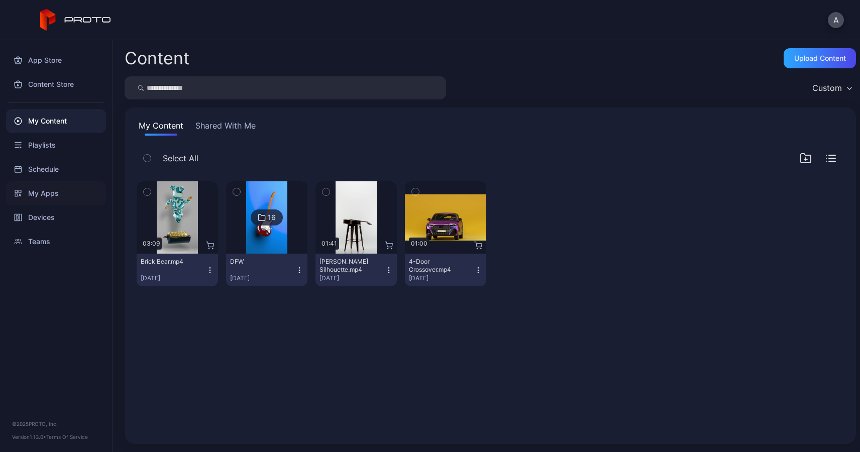
click at [41, 193] on div "My Apps" at bounding box center [56, 193] width 100 height 24
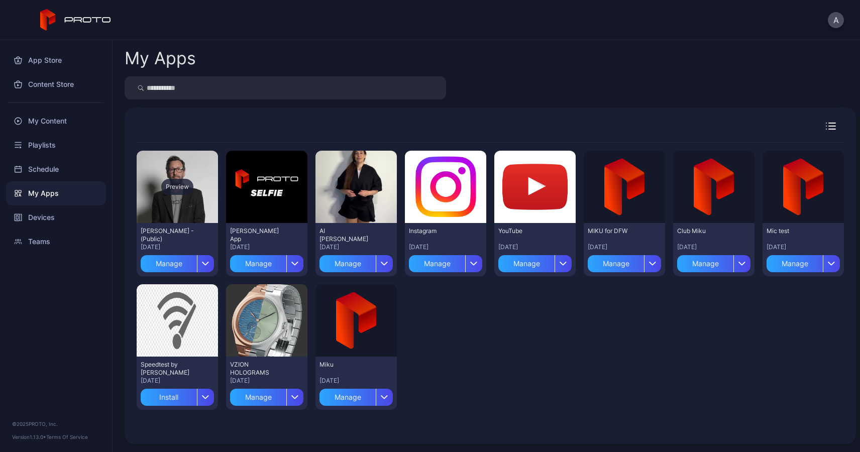
click at [178, 186] on div "Preview" at bounding box center [177, 187] width 32 height 16
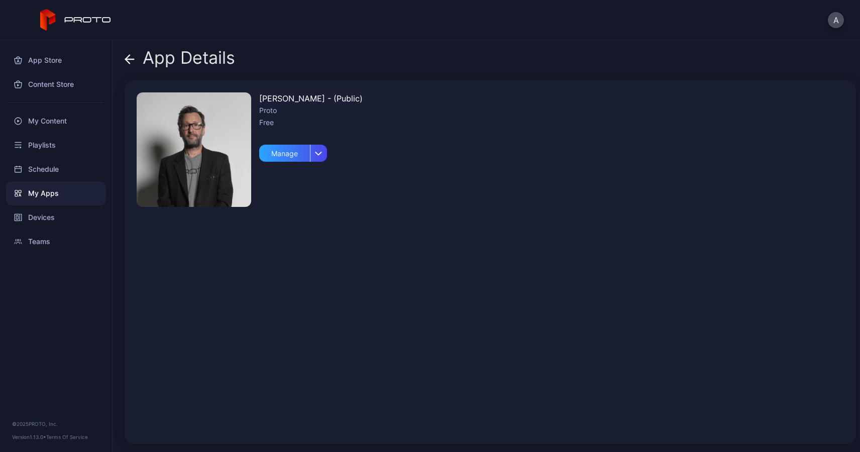
click at [181, 172] on img at bounding box center [194, 149] width 115 height 115
click at [50, 122] on div "My Content" at bounding box center [56, 121] width 100 height 24
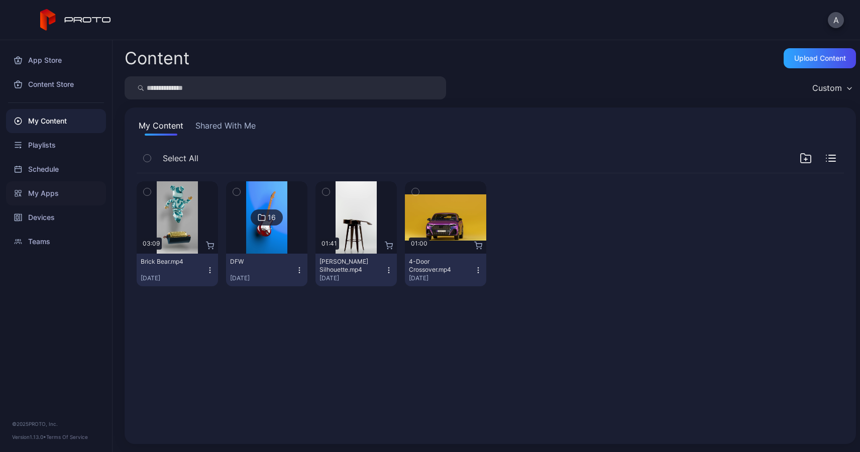
click at [40, 189] on div "My Apps" at bounding box center [56, 193] width 100 height 24
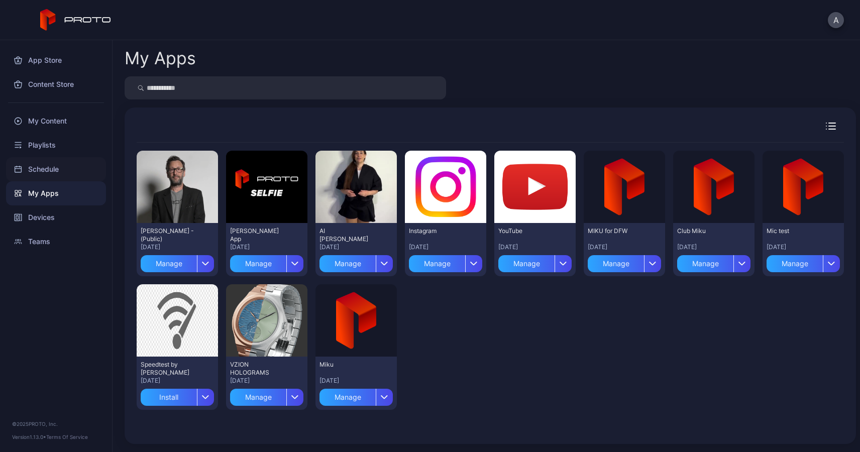
click at [34, 168] on div "Schedule" at bounding box center [56, 169] width 100 height 24
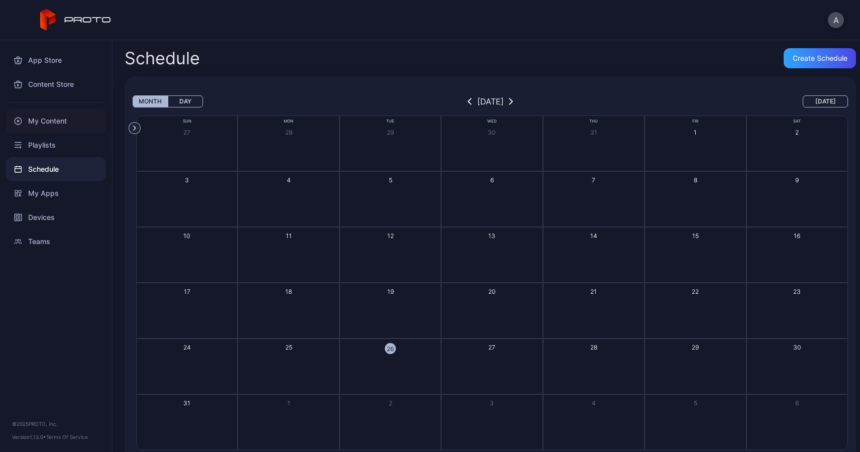
click at [46, 123] on div "My Content" at bounding box center [56, 121] width 100 height 24
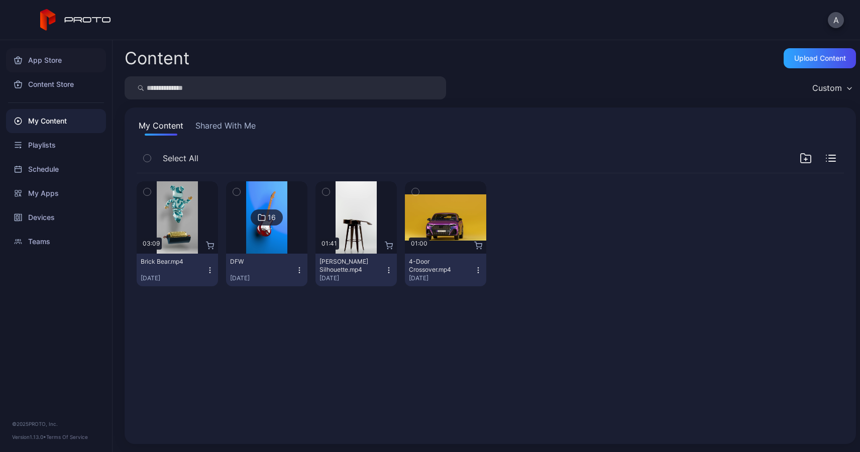
click at [48, 61] on div "App Store" at bounding box center [56, 60] width 100 height 24
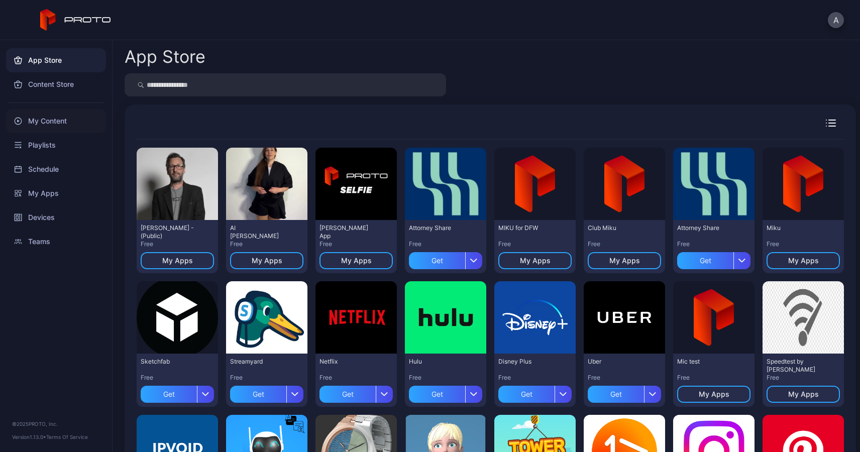
click at [46, 119] on div "My Content" at bounding box center [56, 121] width 100 height 24
